Goal: Information Seeking & Learning: Learn about a topic

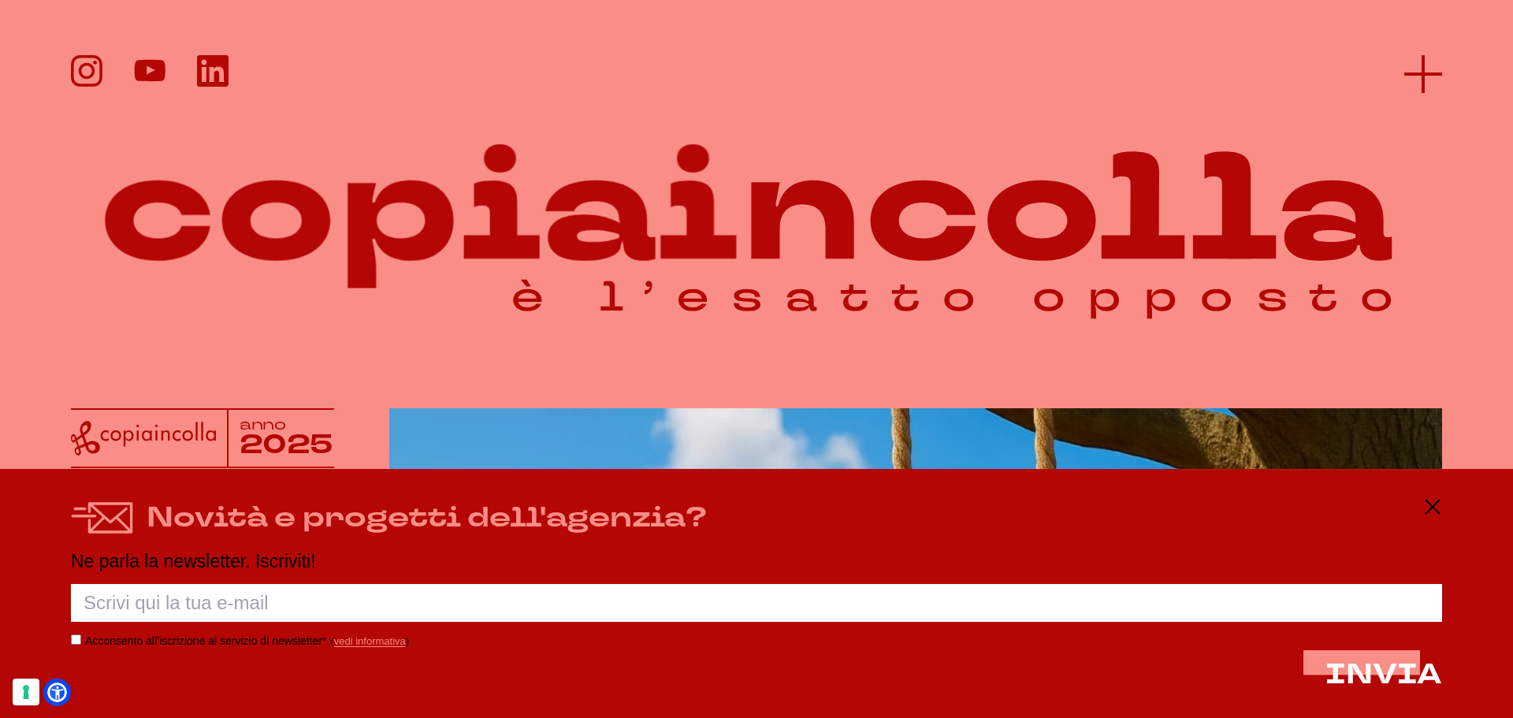
click at [1427, 76] on icon at bounding box center [1423, 74] width 38 height 38
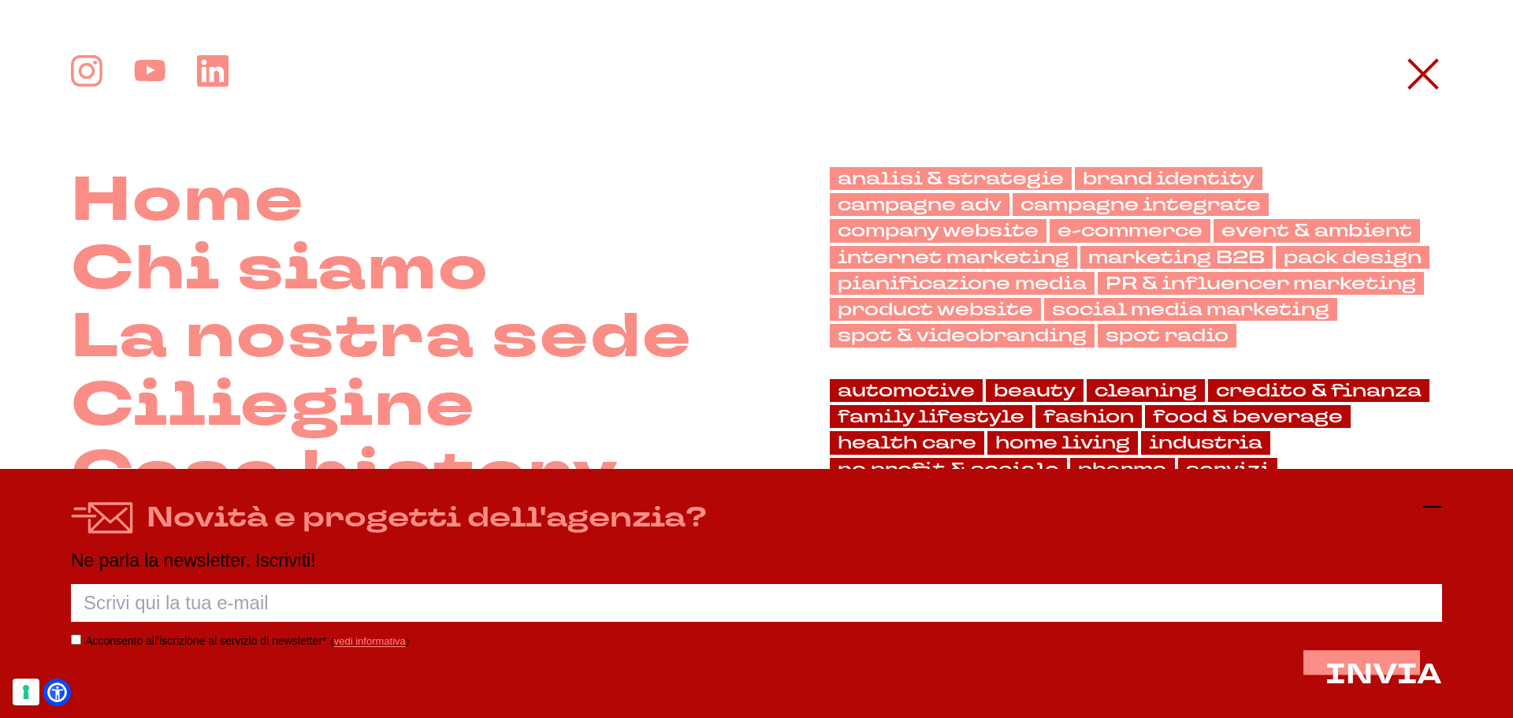
click at [1440, 502] on icon at bounding box center [1432, 506] width 19 height 19
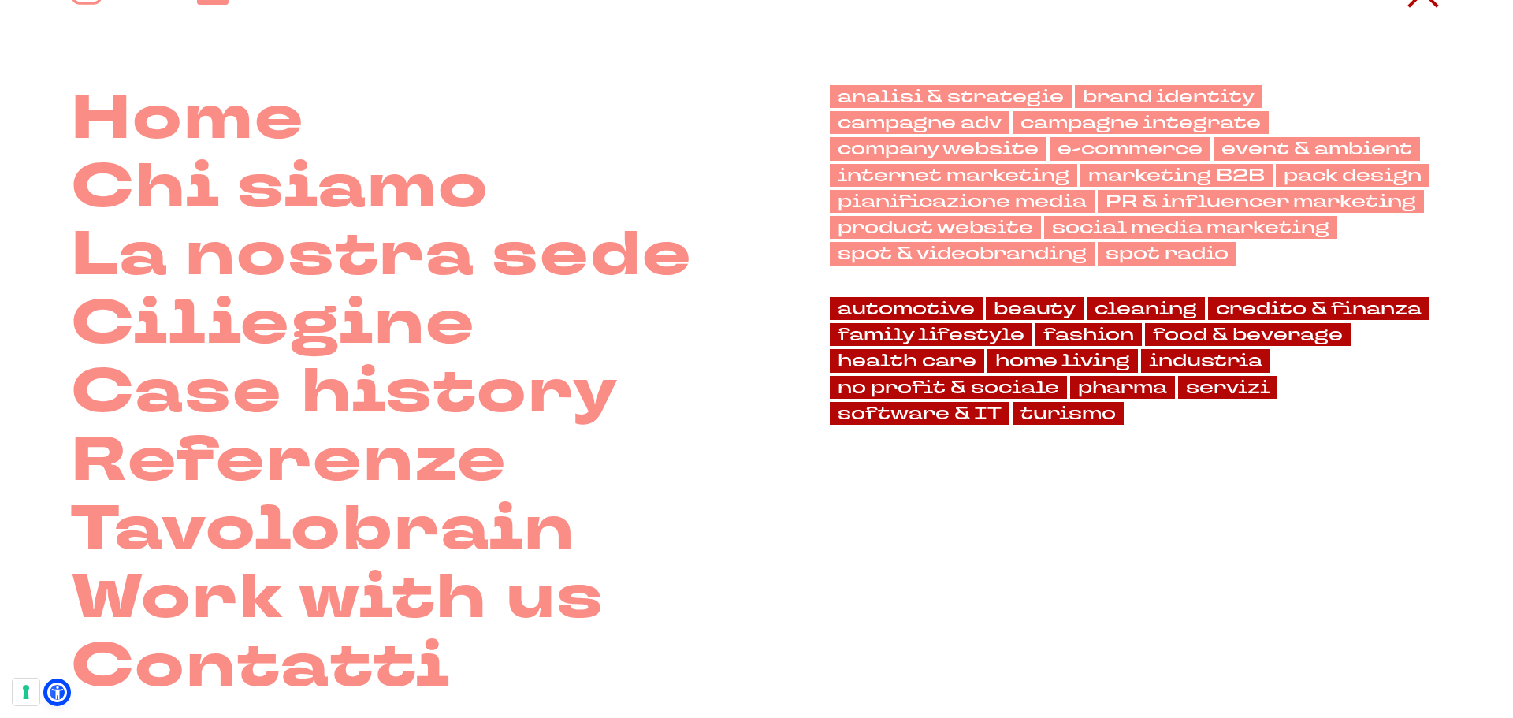
scroll to position [80, 0]
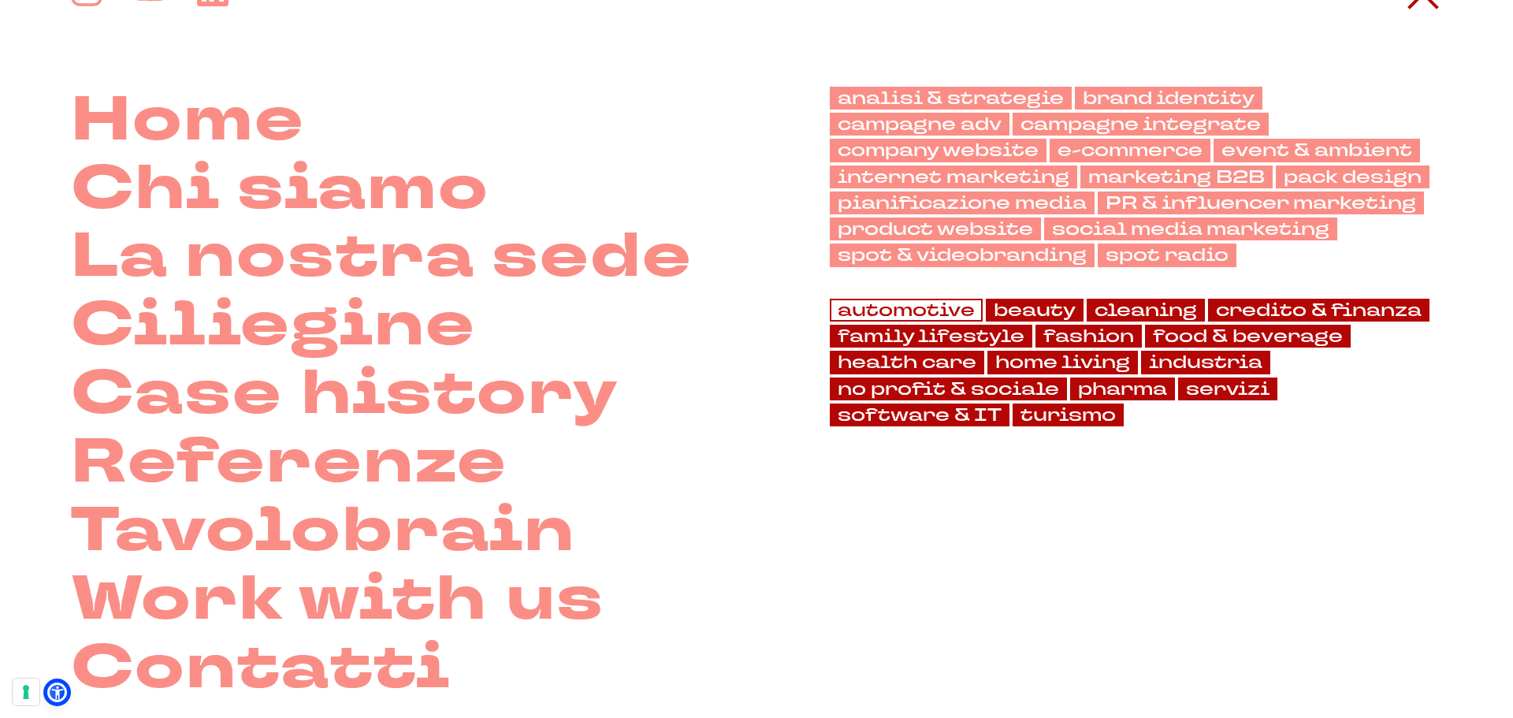
click at [870, 306] on link "automotive" at bounding box center [906, 310] width 153 height 23
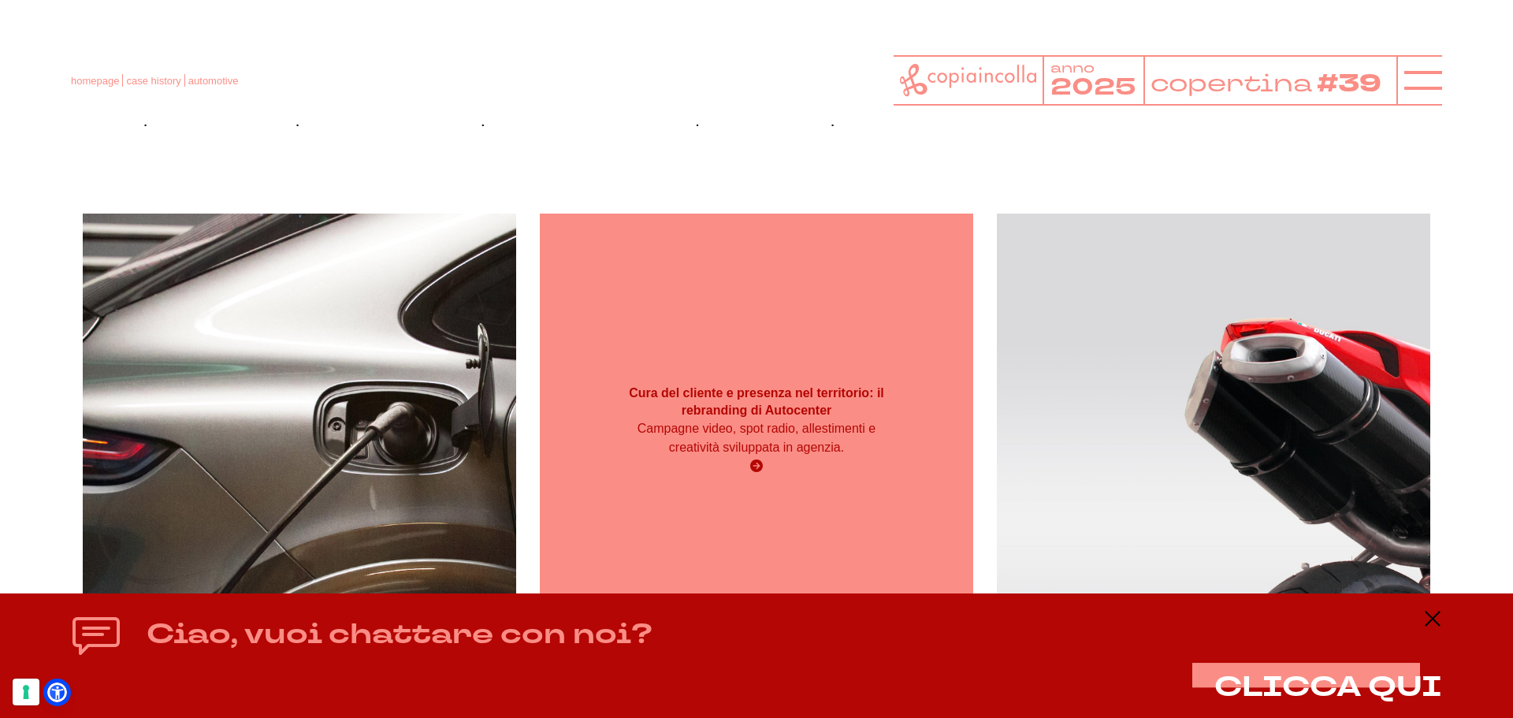
scroll to position [173, 0]
click at [760, 463] on icon at bounding box center [756, 466] width 13 height 13
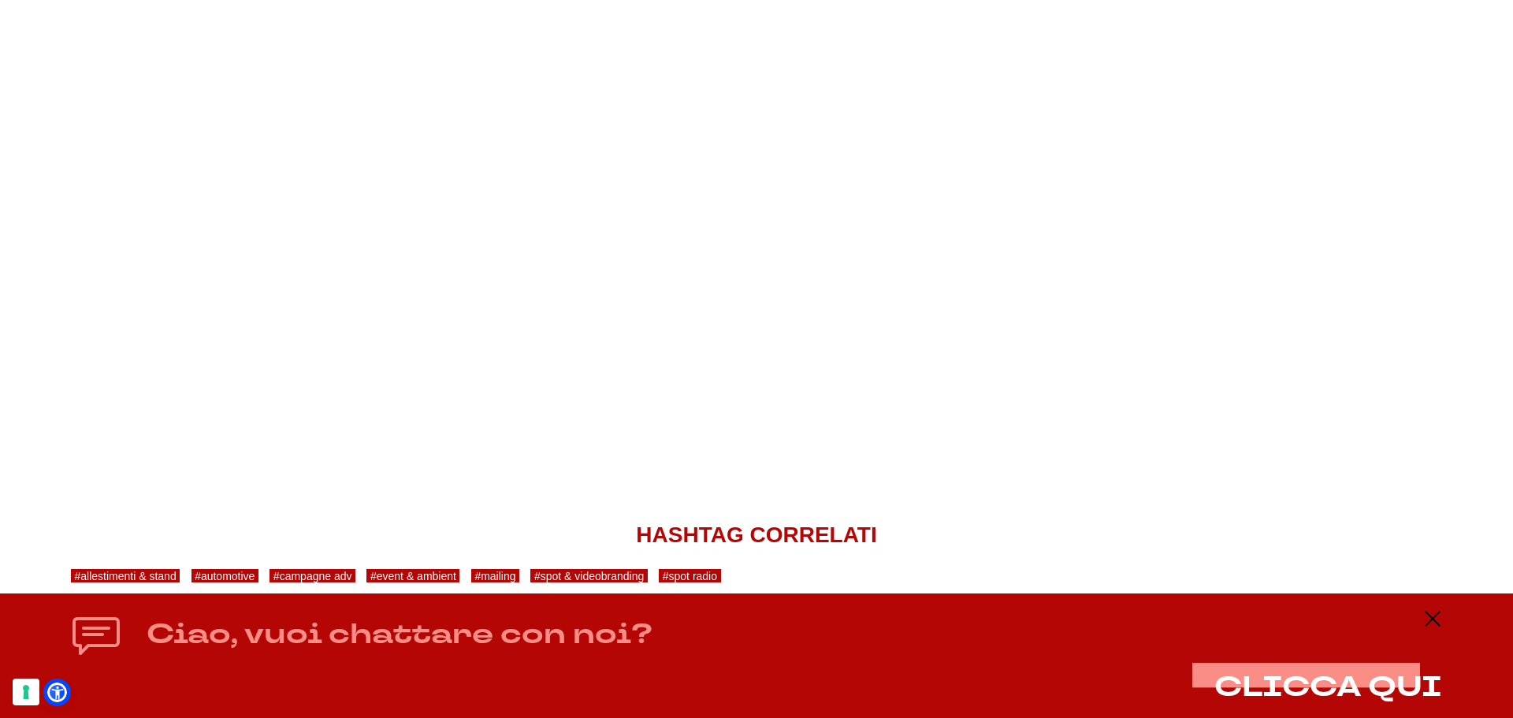
scroll to position [13884, 0]
